Goal: Find specific page/section: Find specific page/section

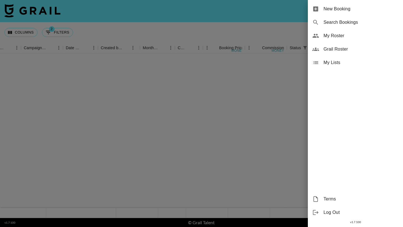
click at [346, 39] on div "My Roster" at bounding box center [355, 35] width 95 height 13
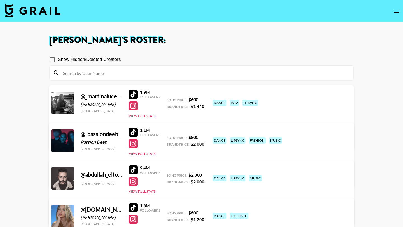
click at [124, 72] on input at bounding box center [205, 73] width 290 height 9
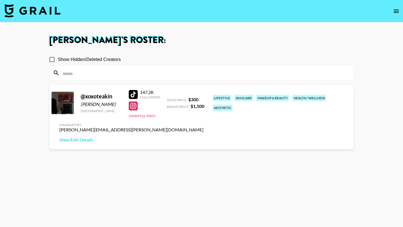
type input "xoxo"
click at [134, 95] on div at bounding box center [133, 94] width 9 height 9
click at [40, 11] on img at bounding box center [32, 10] width 56 height 13
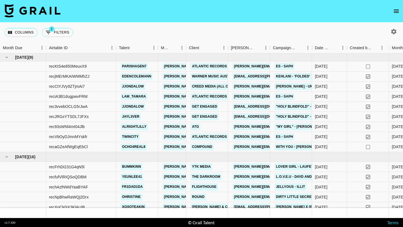
click at [393, 11] on icon "open drawer" at bounding box center [396, 11] width 7 height 7
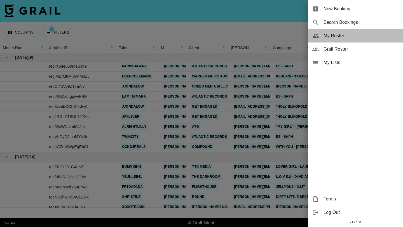
click at [331, 39] on div "My Roster" at bounding box center [355, 35] width 95 height 13
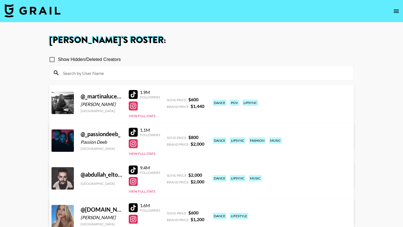
click at [132, 71] on input at bounding box center [205, 73] width 290 height 9
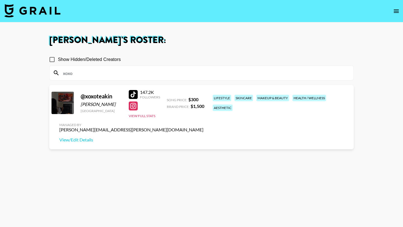
click at [135, 106] on div at bounding box center [133, 106] width 9 height 9
click at [132, 94] on div at bounding box center [133, 94] width 9 height 9
click at [114, 69] on input "xoxo" at bounding box center [205, 73] width 290 height 9
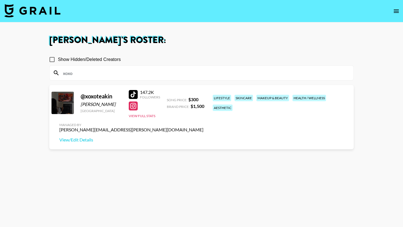
click at [114, 69] on input "xoxo" at bounding box center [205, 73] width 290 height 9
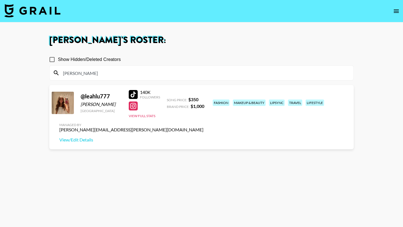
click at [134, 95] on div at bounding box center [133, 94] width 9 height 9
click at [114, 72] on input "[PERSON_NAME]" at bounding box center [205, 73] width 290 height 9
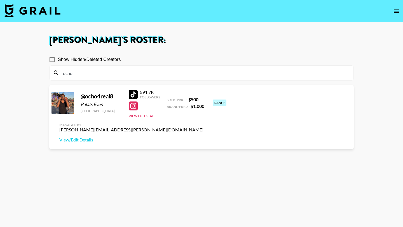
click at [148, 75] on input "ocho" at bounding box center [205, 73] width 290 height 9
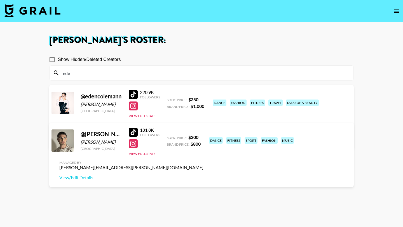
click at [114, 75] on input "ede" at bounding box center [205, 73] width 290 height 9
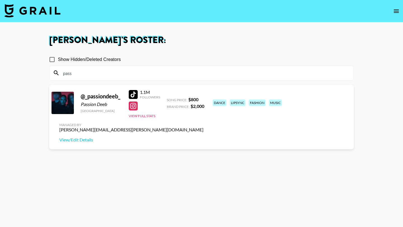
type input "pass"
click at [134, 94] on div at bounding box center [133, 94] width 9 height 9
click at [122, 72] on input "pass" at bounding box center [205, 73] width 290 height 9
